Goal: Task Accomplishment & Management: Use online tool/utility

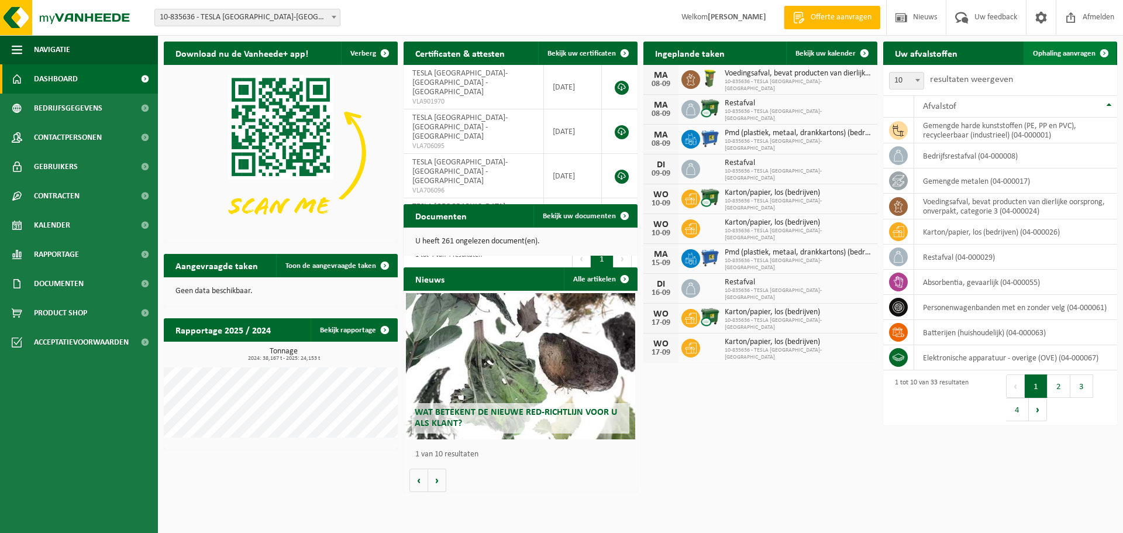
click at [1057, 47] on link "Ophaling aanvragen" at bounding box center [1069, 53] width 92 height 23
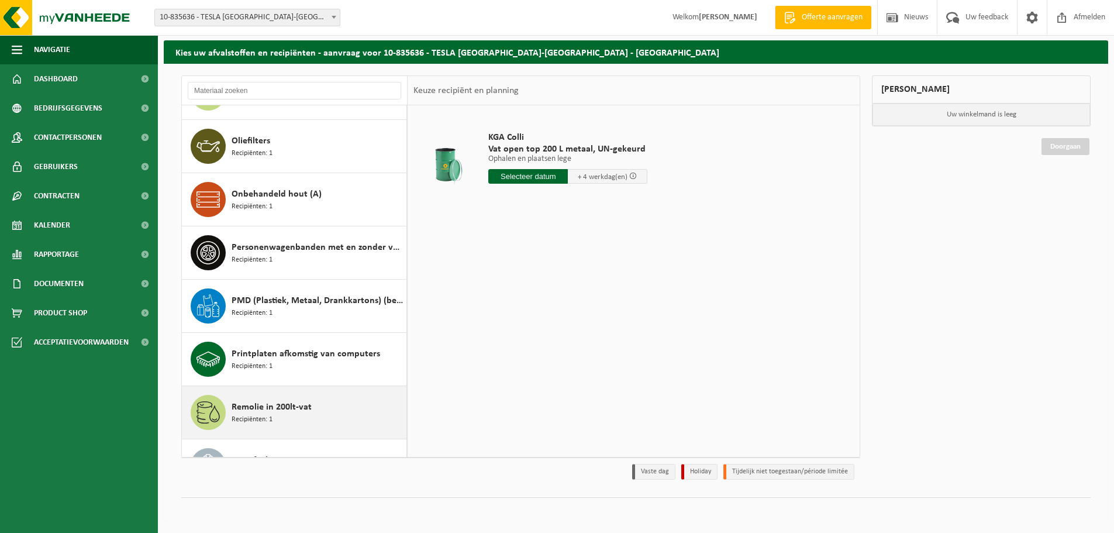
scroll to position [827, 0]
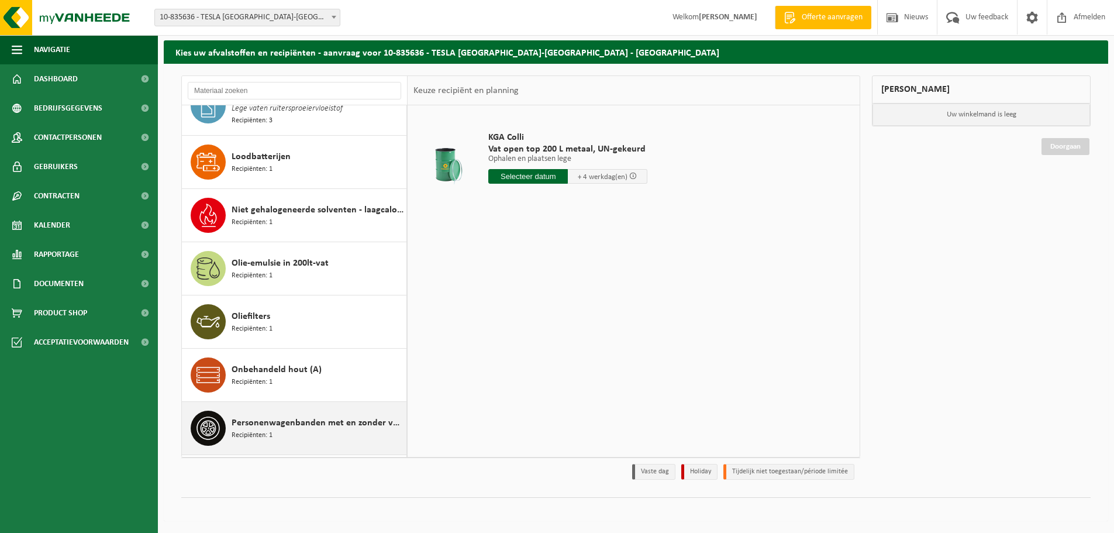
click at [318, 411] on div "Personenwagenbanden met en zonder velg Recipiënten: 1" at bounding box center [318, 428] width 172 height 35
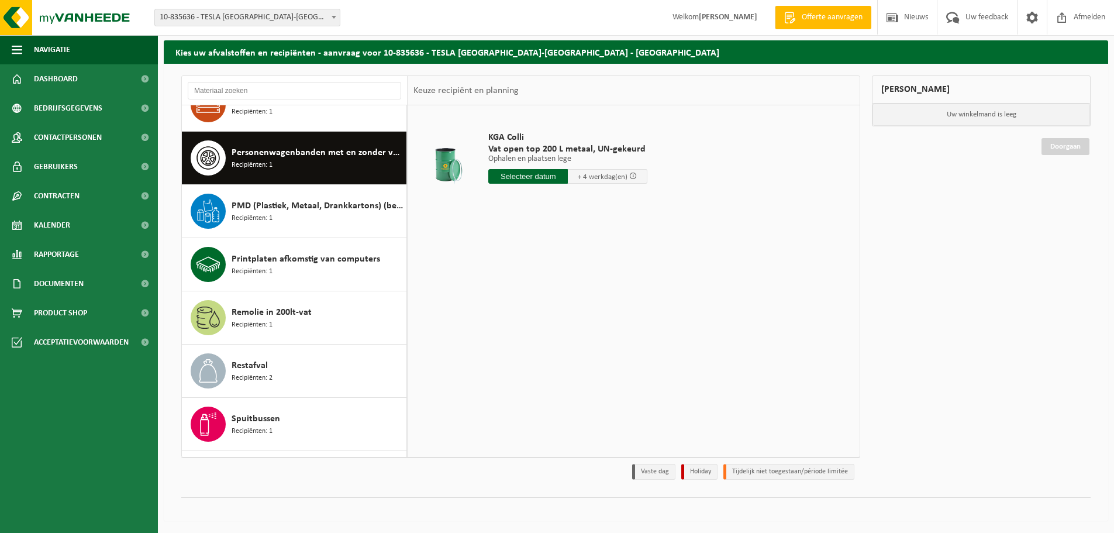
scroll to position [1120, 0]
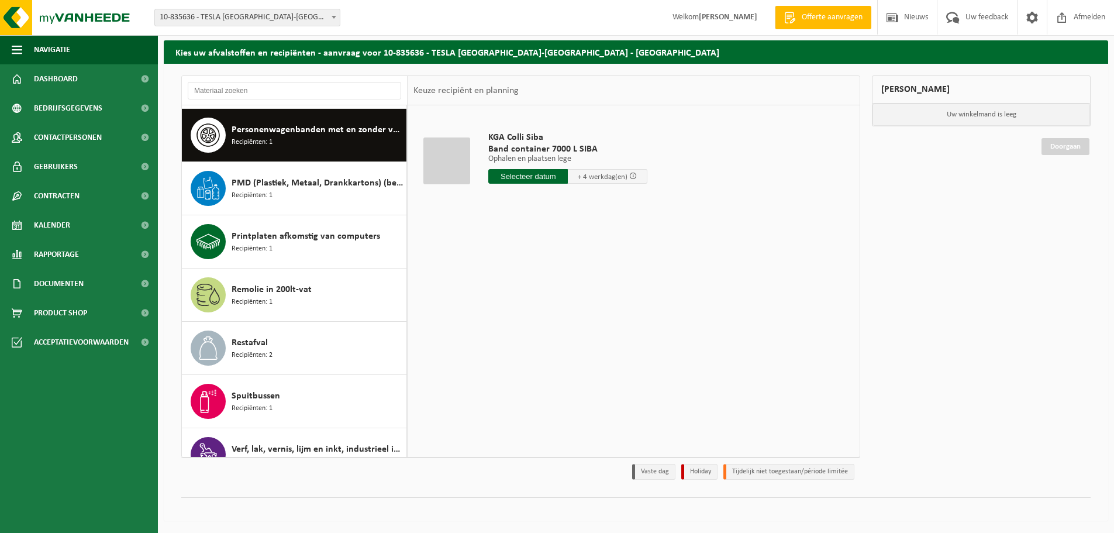
click at [526, 171] on input "text" at bounding box center [528, 176] width 80 height 15
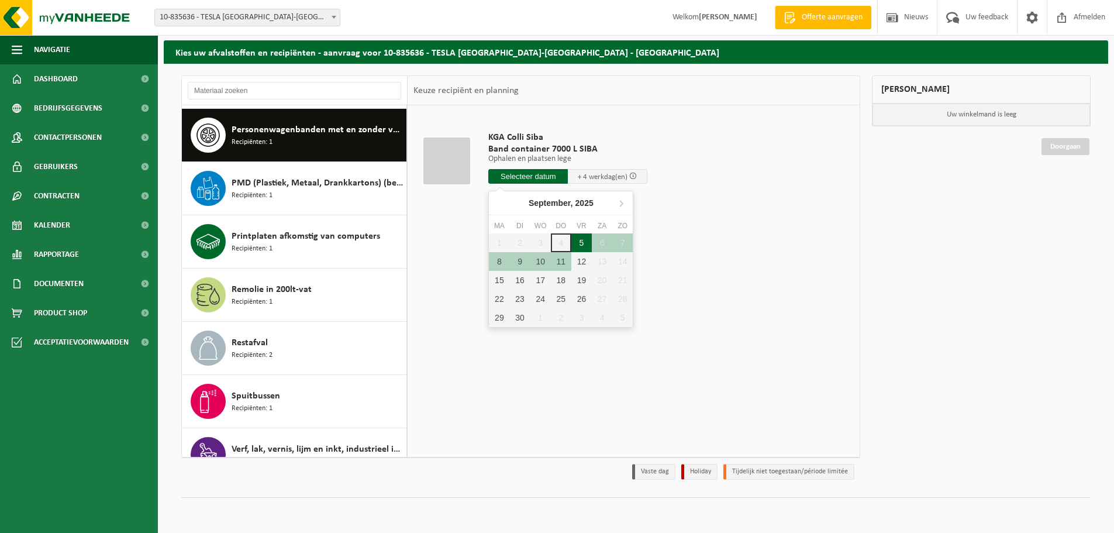
click at [577, 239] on div "5" at bounding box center [581, 242] width 20 height 19
type input "Van 2025-09-05"
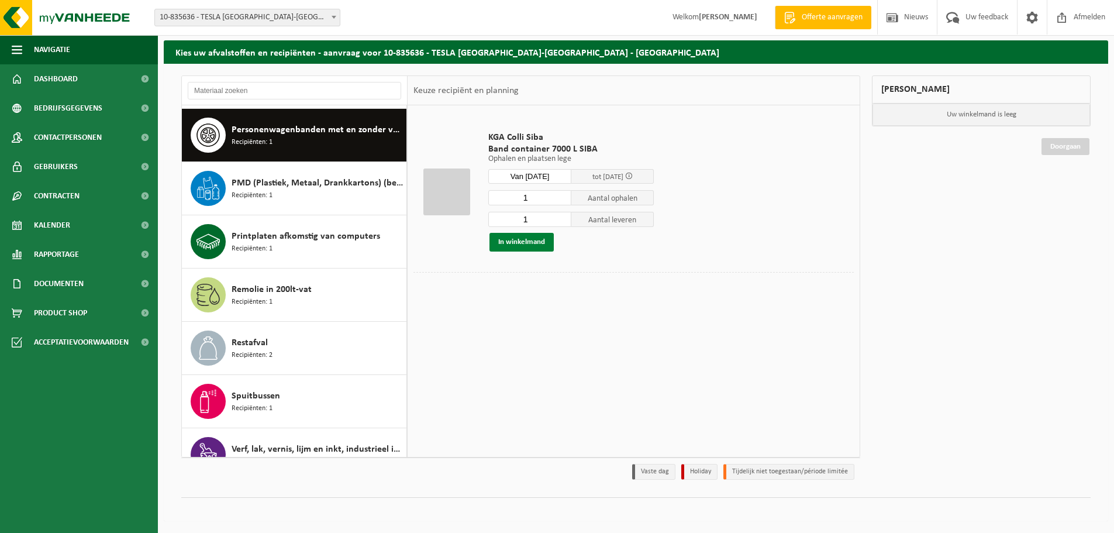
click at [519, 239] on button "In winkelmand" at bounding box center [521, 242] width 64 height 19
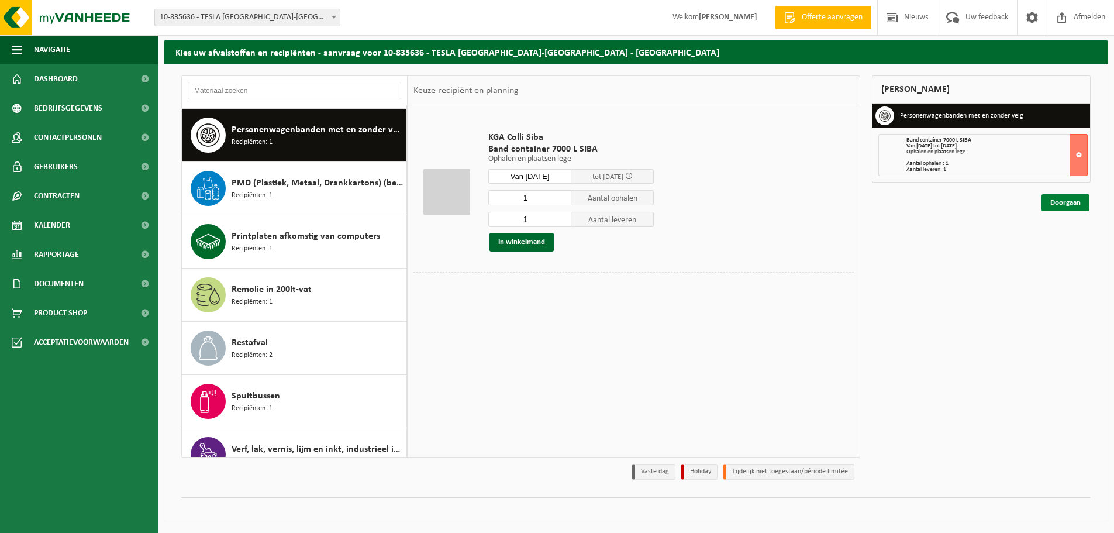
click at [1063, 198] on link "Doorgaan" at bounding box center [1066, 202] width 48 height 17
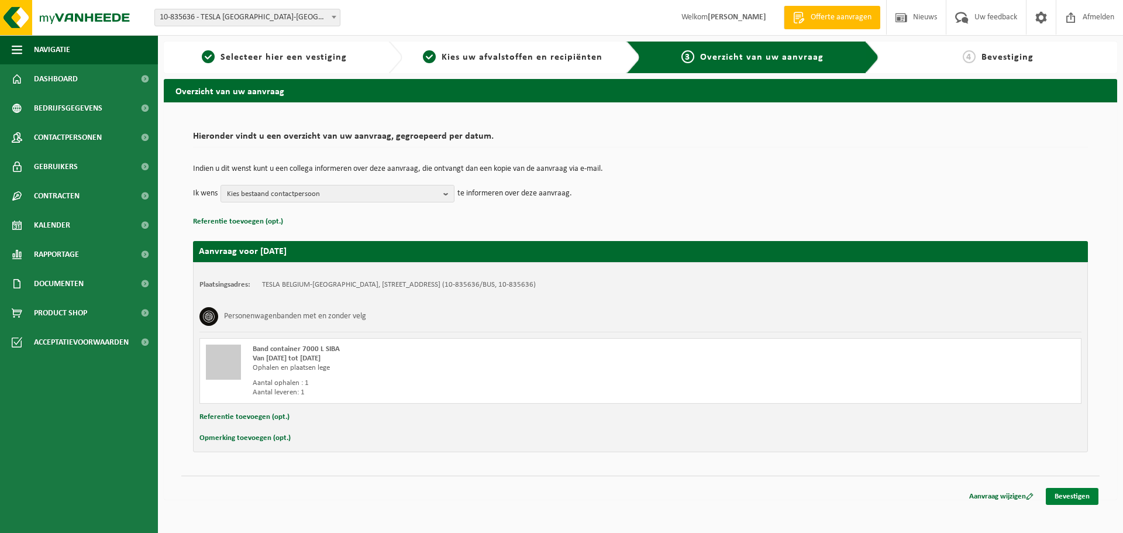
click at [1085, 496] on link "Bevestigen" at bounding box center [1072, 496] width 53 height 17
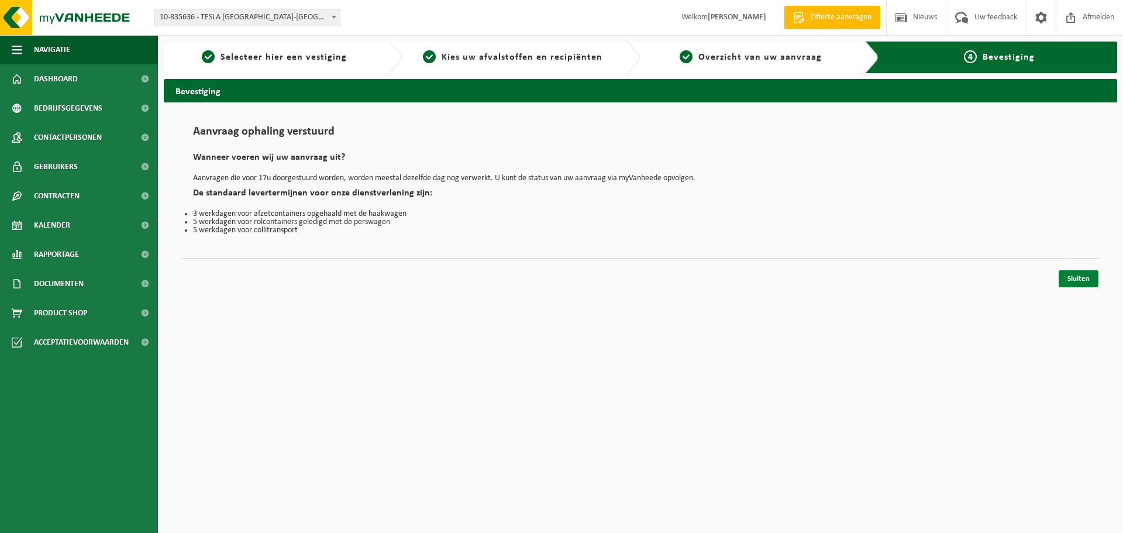
click at [1069, 281] on link "Sluiten" at bounding box center [1079, 278] width 40 height 17
